Goal: Task Accomplishment & Management: Use online tool/utility

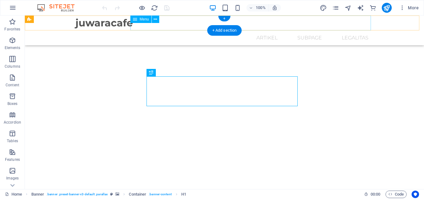
click at [259, 30] on nav "Home artikel Subpage LEGALITAS" at bounding box center [224, 37] width 298 height 15
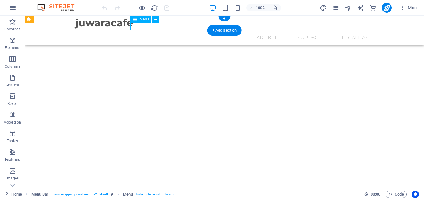
click at [261, 30] on nav "Home artikel Subpage LEGALITAS" at bounding box center [224, 37] width 298 height 15
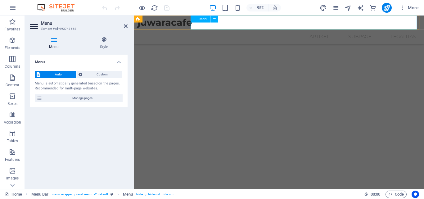
click at [320, 30] on nav "Home artikel Subpage LEGALITAS" at bounding box center [287, 37] width 298 height 15
click at [59, 75] on span "Auto" at bounding box center [58, 74] width 32 height 7
click at [83, 73] on button "Custom" at bounding box center [100, 74] width 46 height 7
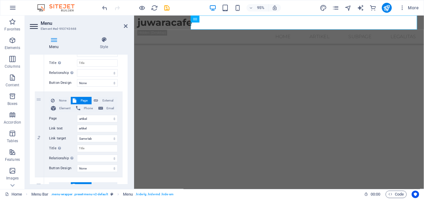
scroll to position [108, 0]
click at [336, 8] on icon "pages" at bounding box center [335, 7] width 7 height 7
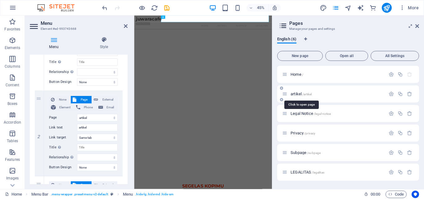
click at [301, 93] on span "artikel /artikel" at bounding box center [301, 94] width 21 height 5
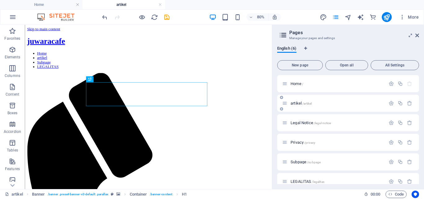
scroll to position [0, 0]
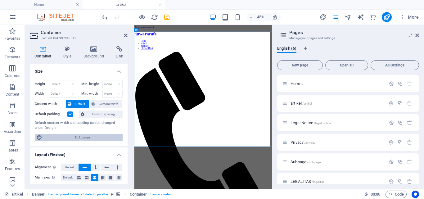
click at [87, 138] on span "Edit design" at bounding box center [82, 137] width 77 height 7
select select "rem"
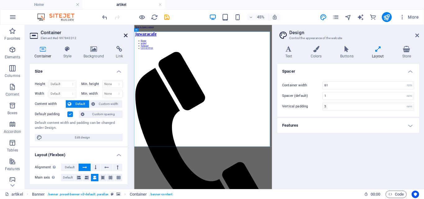
click at [124, 35] on icon at bounding box center [126, 35] width 4 height 5
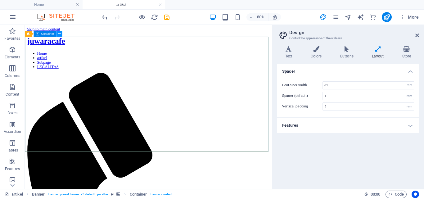
click at [60, 36] on icon at bounding box center [59, 33] width 3 height 5
click at [419, 36] on icon at bounding box center [417, 35] width 4 height 5
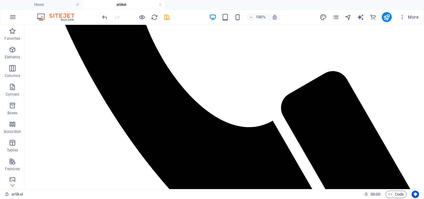
scroll to position [337, 0]
